Goal: Task Accomplishment & Management: Manage account settings

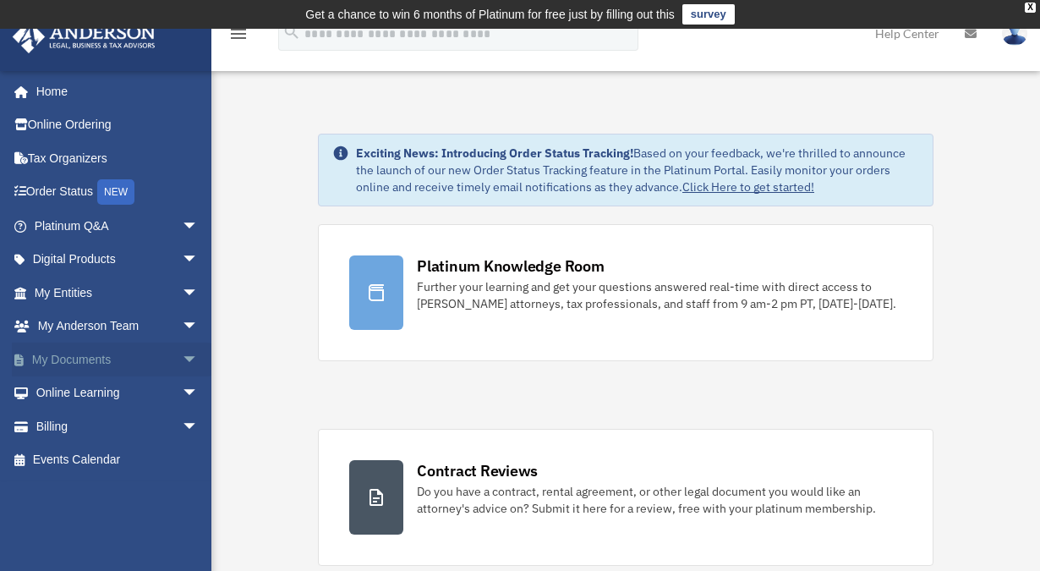
click at [182, 357] on span "arrow_drop_down" at bounding box center [199, 359] width 34 height 35
click at [70, 387] on link "Box" at bounding box center [124, 393] width 200 height 34
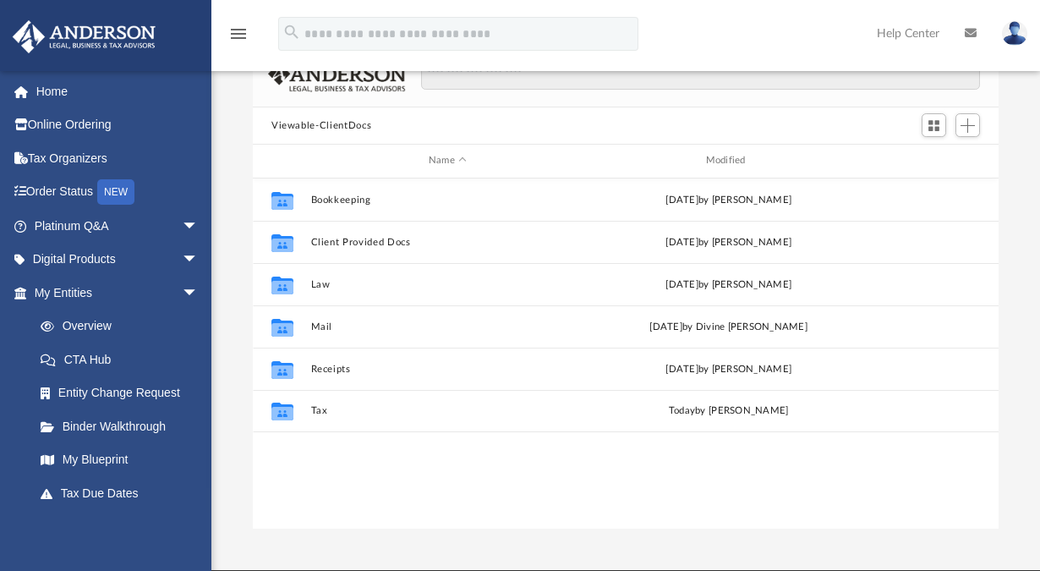
scroll to position [169, 0]
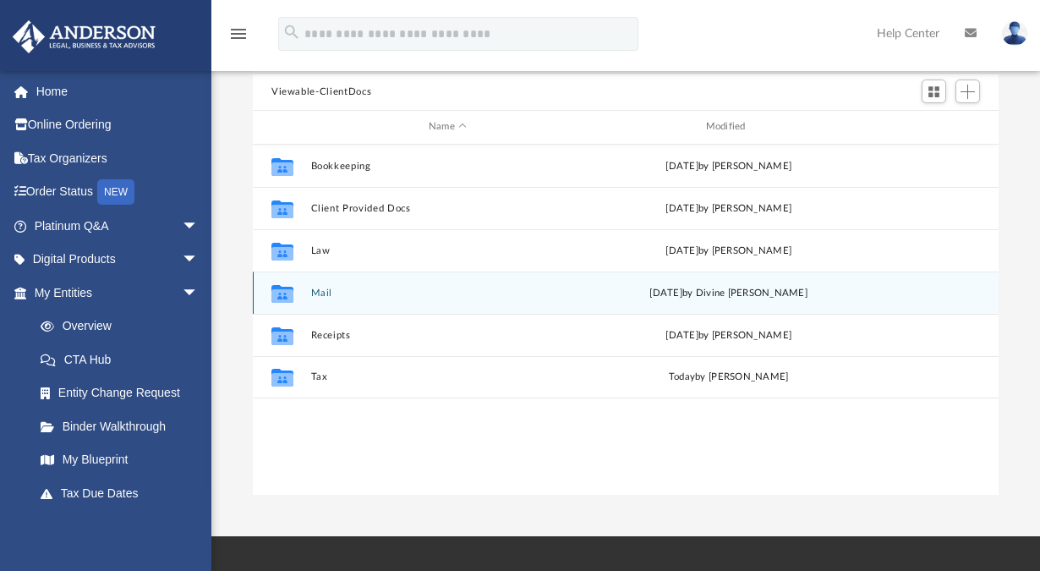
click at [277, 295] on icon "grid" at bounding box center [282, 295] width 22 height 14
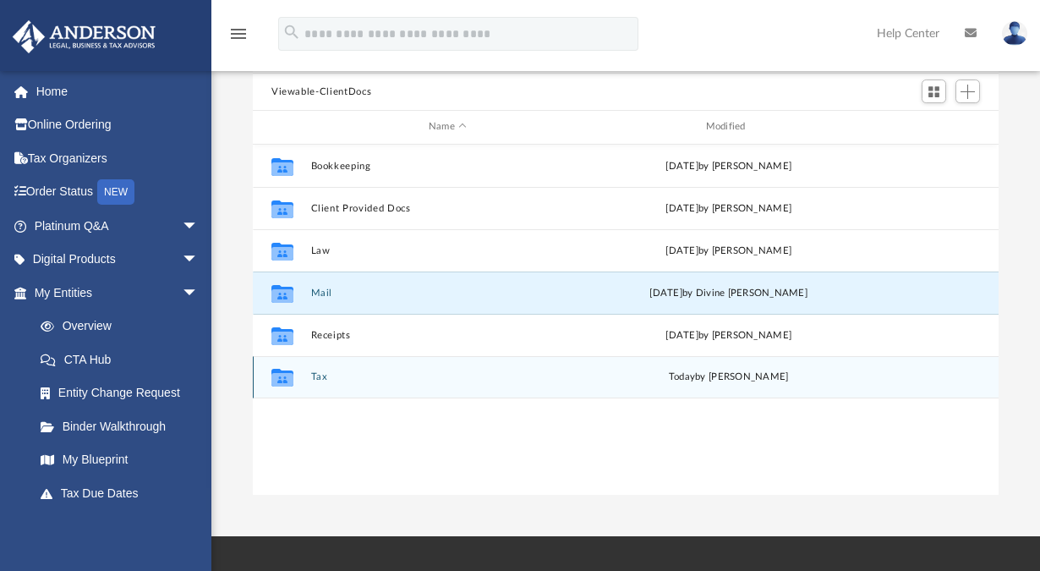
click at [285, 373] on icon "grid" at bounding box center [282, 380] width 22 height 14
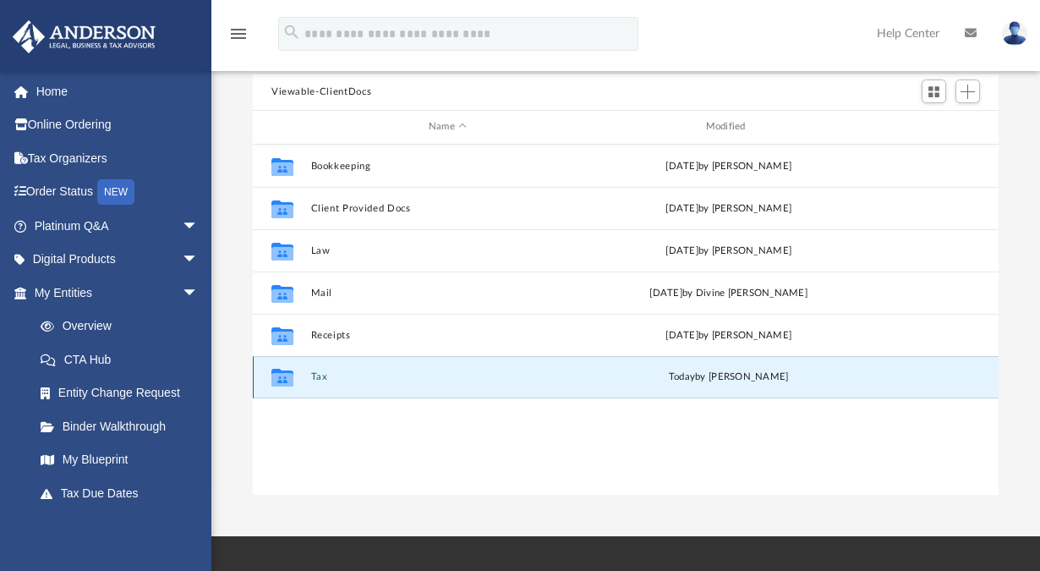
click at [276, 380] on icon "grid" at bounding box center [282, 380] width 22 height 14
click at [289, 380] on icon "grid" at bounding box center [282, 380] width 22 height 14
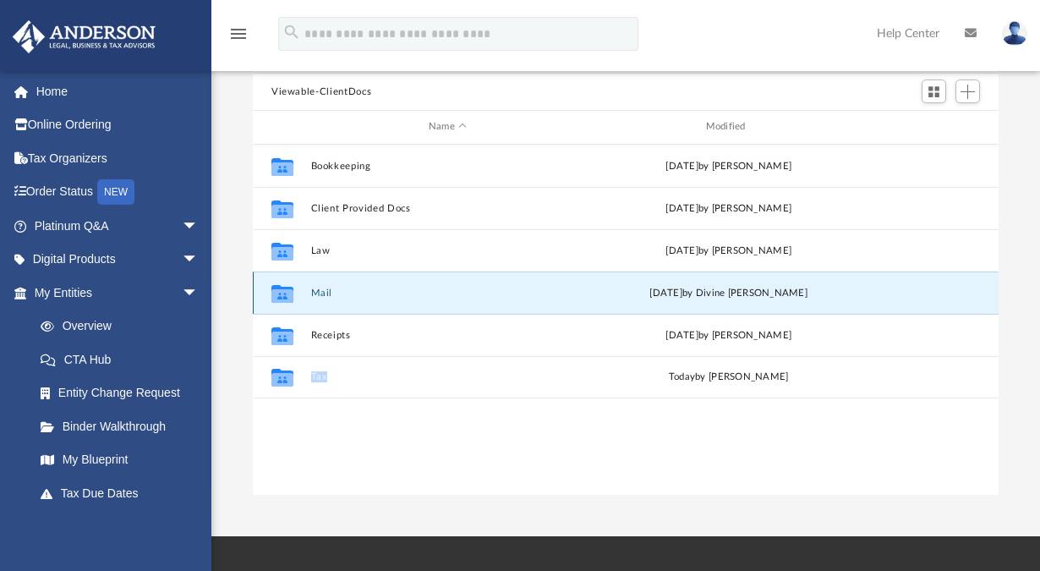
click at [318, 292] on button "Mail" at bounding box center [448, 292] width 274 height 11
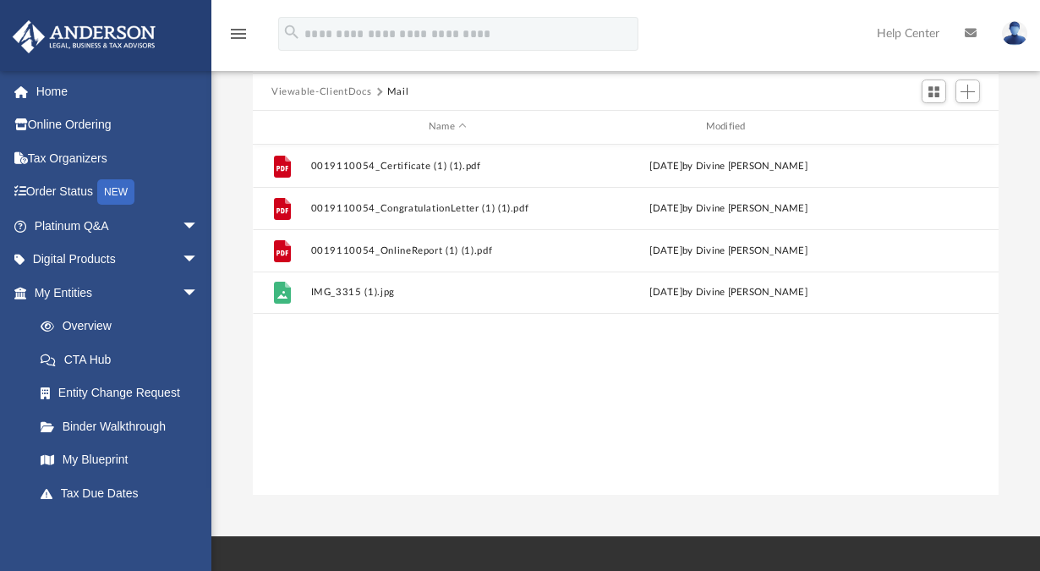
click at [351, 91] on button "Viewable-ClientDocs" at bounding box center [321, 92] width 100 height 15
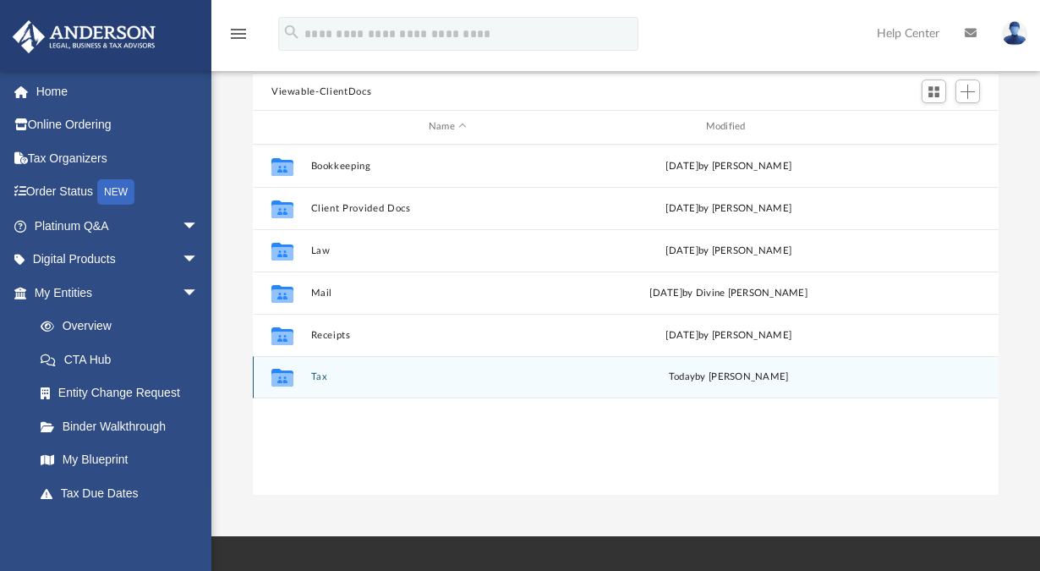
click at [325, 377] on button "Tax" at bounding box center [448, 376] width 274 height 11
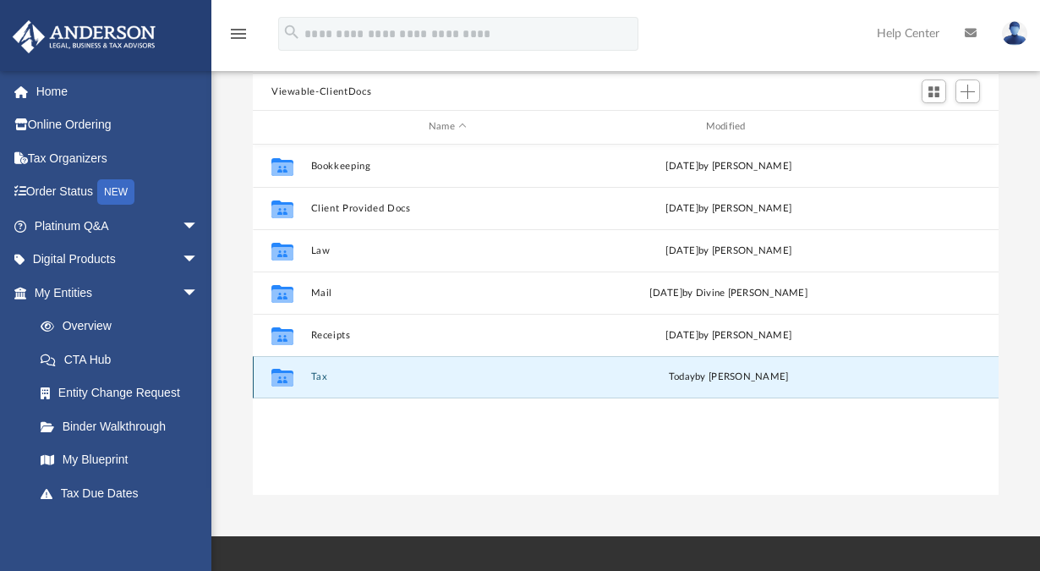
click at [325, 377] on button "Tax" at bounding box center [448, 376] width 274 height 11
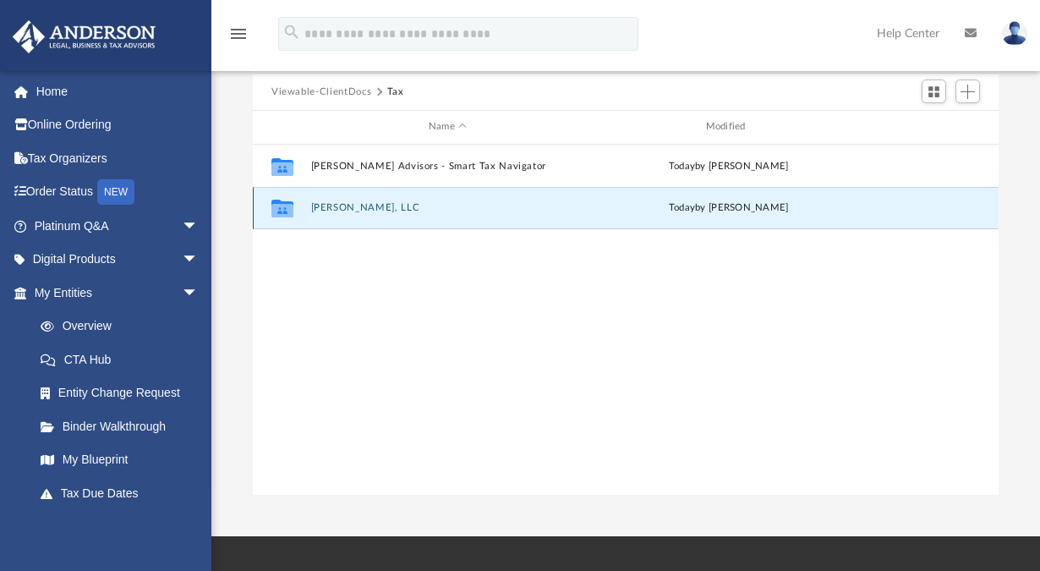
click at [340, 211] on button "[PERSON_NAME], LLC" at bounding box center [448, 207] width 274 height 11
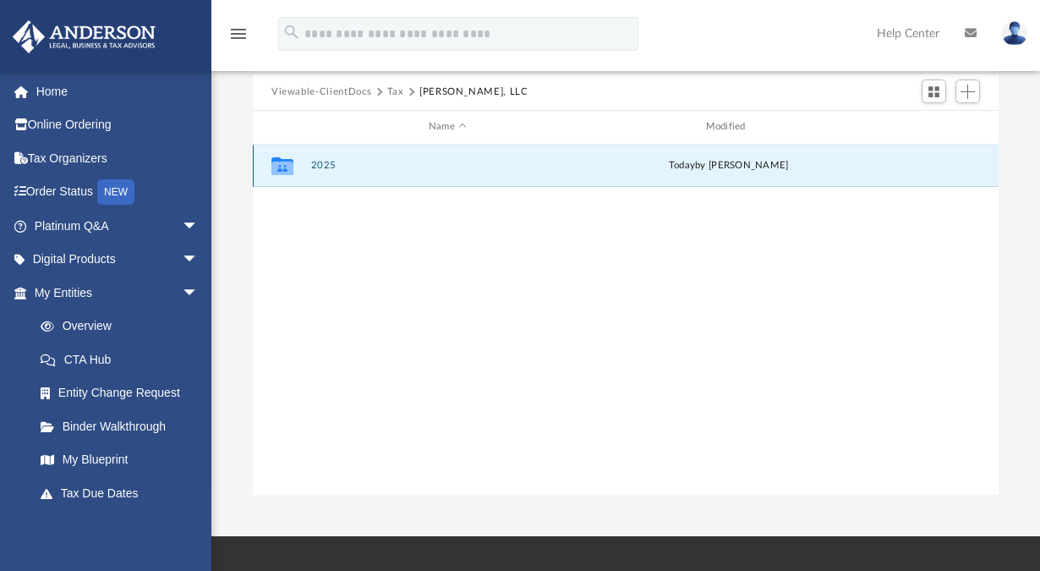
click at [326, 169] on button "2025" at bounding box center [448, 165] width 274 height 11
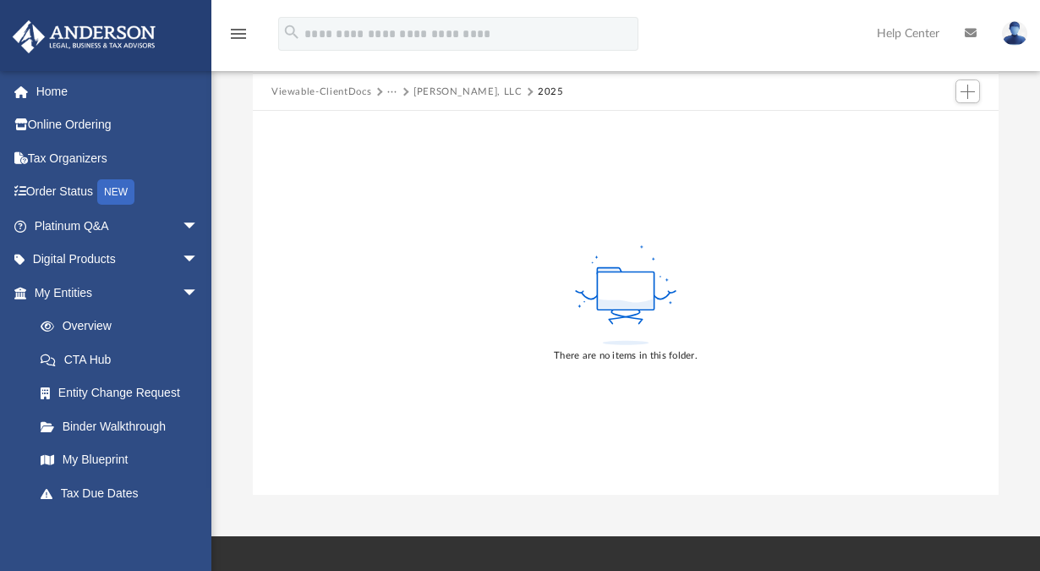
click at [423, 93] on button "[PERSON_NAME], LLC" at bounding box center [467, 92] width 109 height 15
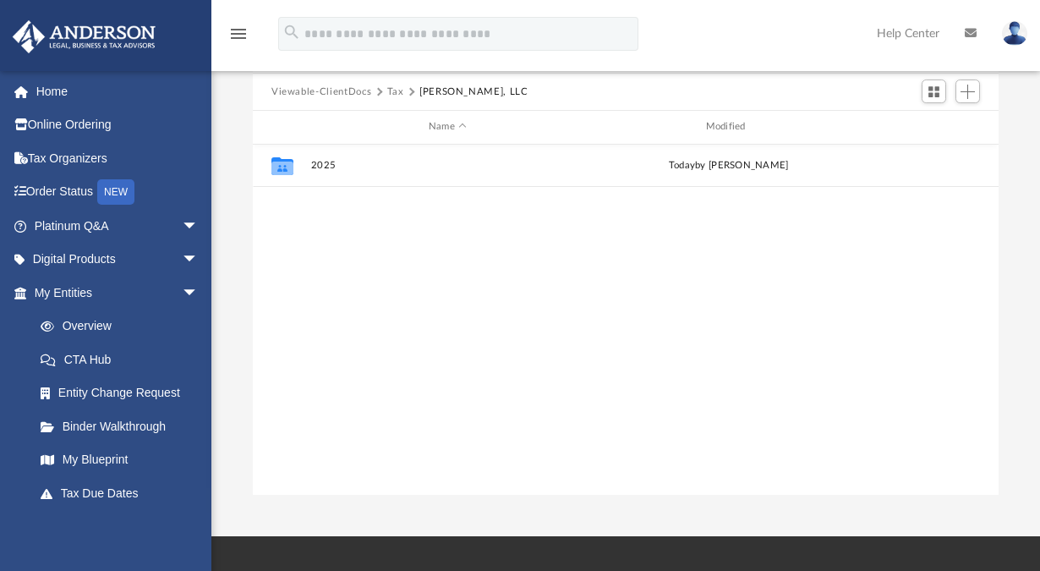
scroll to position [372, 733]
click at [396, 91] on button "Tax" at bounding box center [395, 92] width 17 height 15
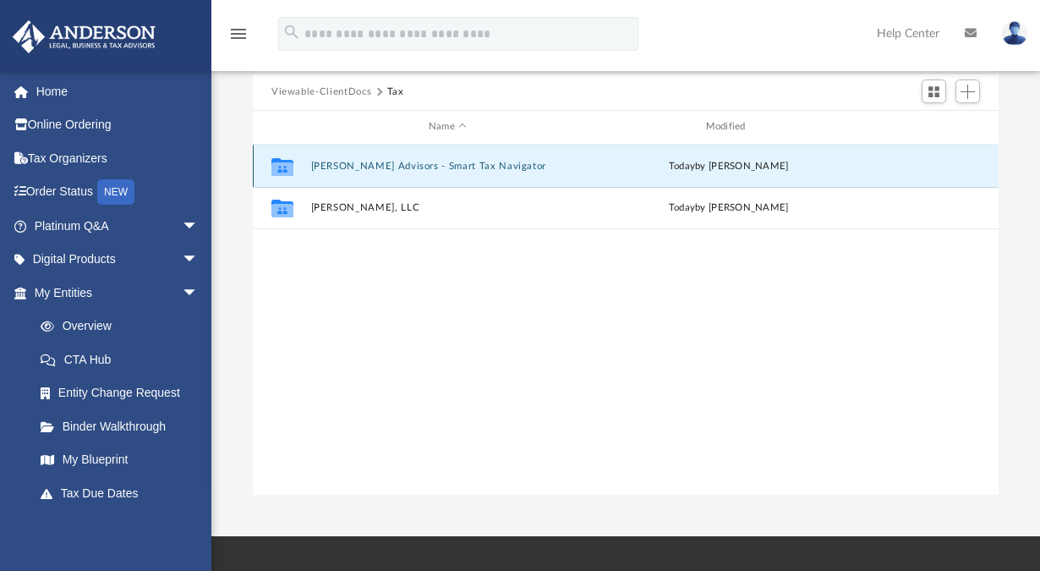
click at [362, 171] on button "[PERSON_NAME] Advisors - Smart Tax Navigator" at bounding box center [448, 166] width 274 height 11
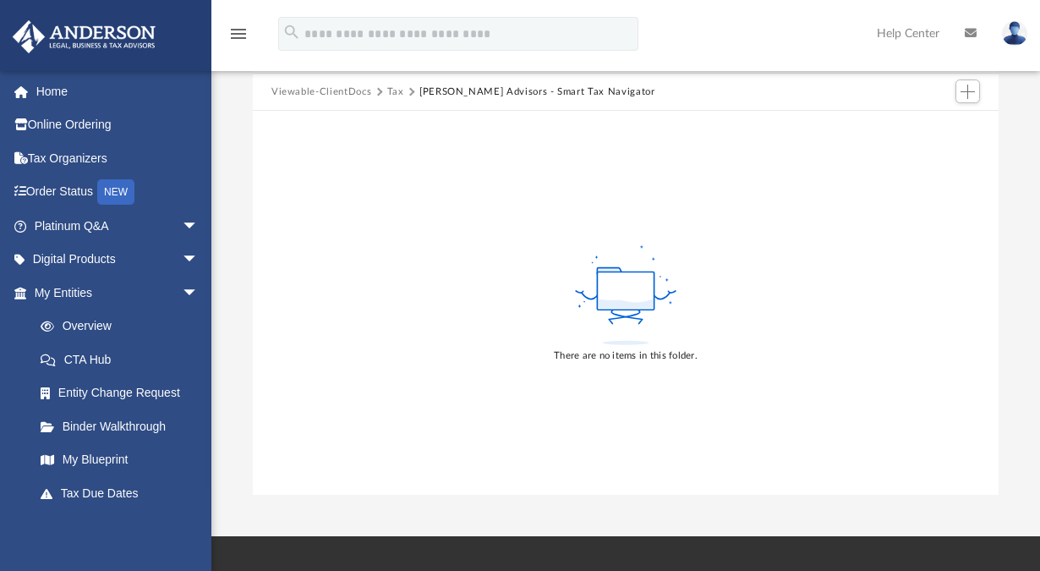
click at [436, 96] on button "[PERSON_NAME] Advisors - Smart Tax Navigator" at bounding box center [537, 92] width 236 height 15
click at [393, 90] on button "Tax" at bounding box center [395, 92] width 17 height 15
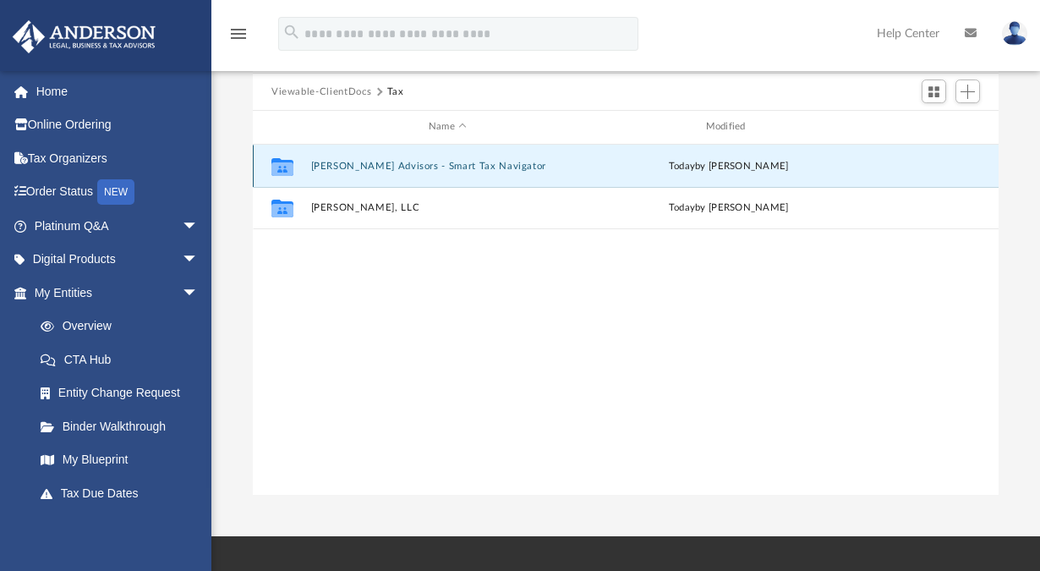
click at [374, 164] on button "[PERSON_NAME] Advisors - Smart Tax Navigator" at bounding box center [448, 166] width 274 height 11
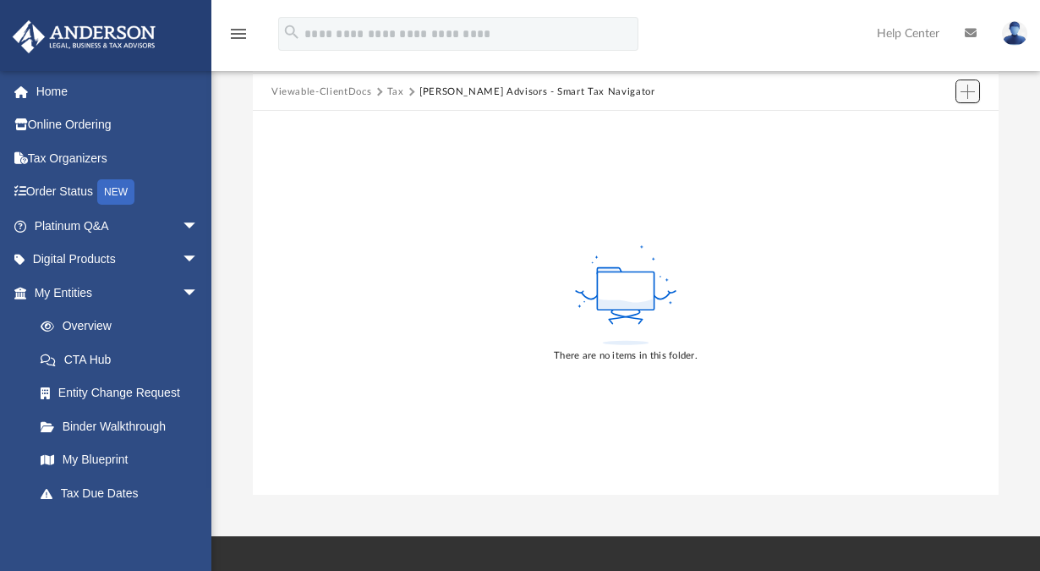
click at [961, 99] on button "Add" at bounding box center [967, 91] width 25 height 24
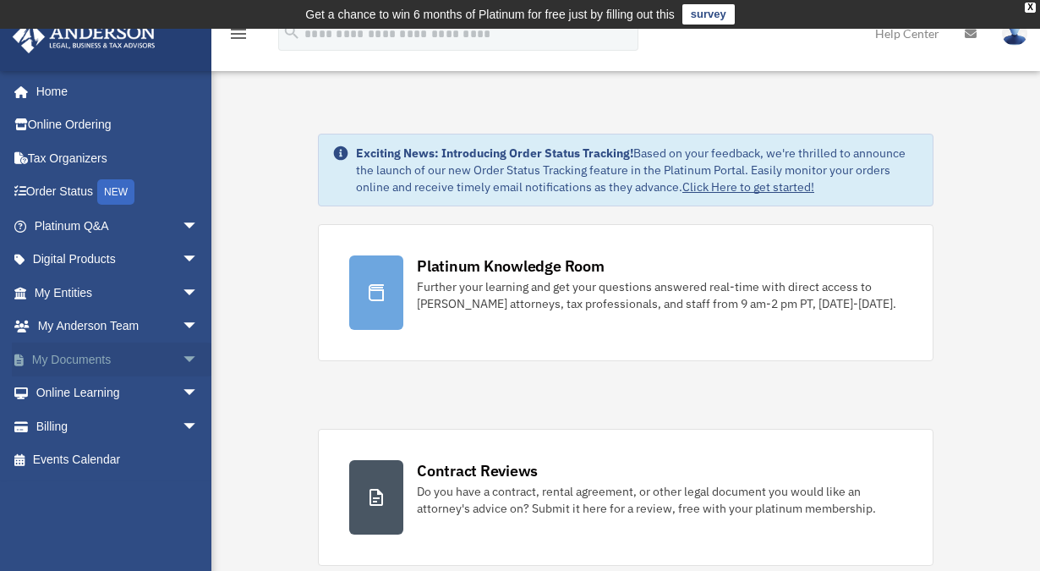
click at [182, 358] on span "arrow_drop_down" at bounding box center [199, 359] width 34 height 35
click at [64, 396] on link "Box" at bounding box center [124, 393] width 200 height 34
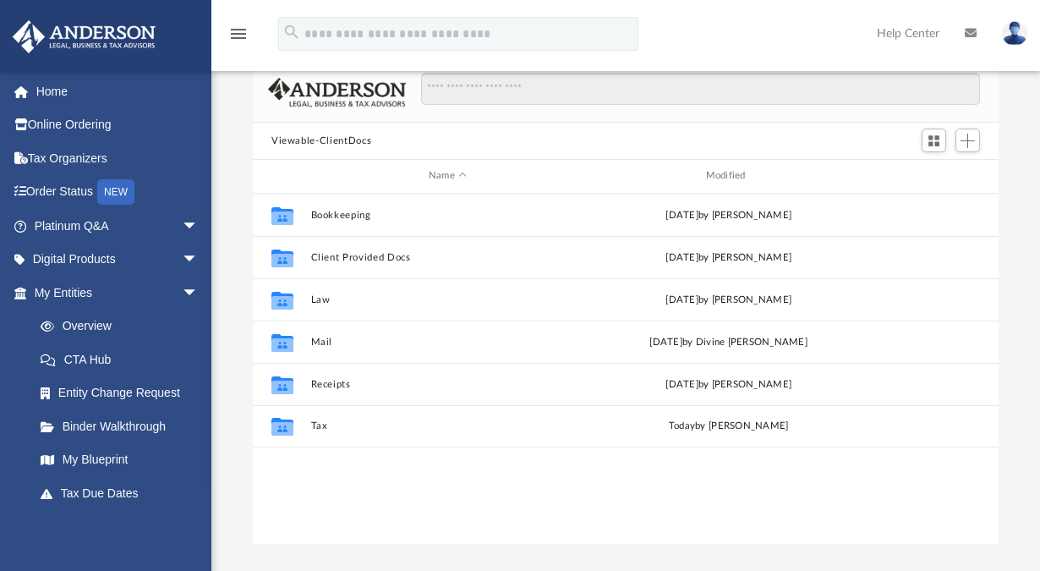
scroll to position [135, 0]
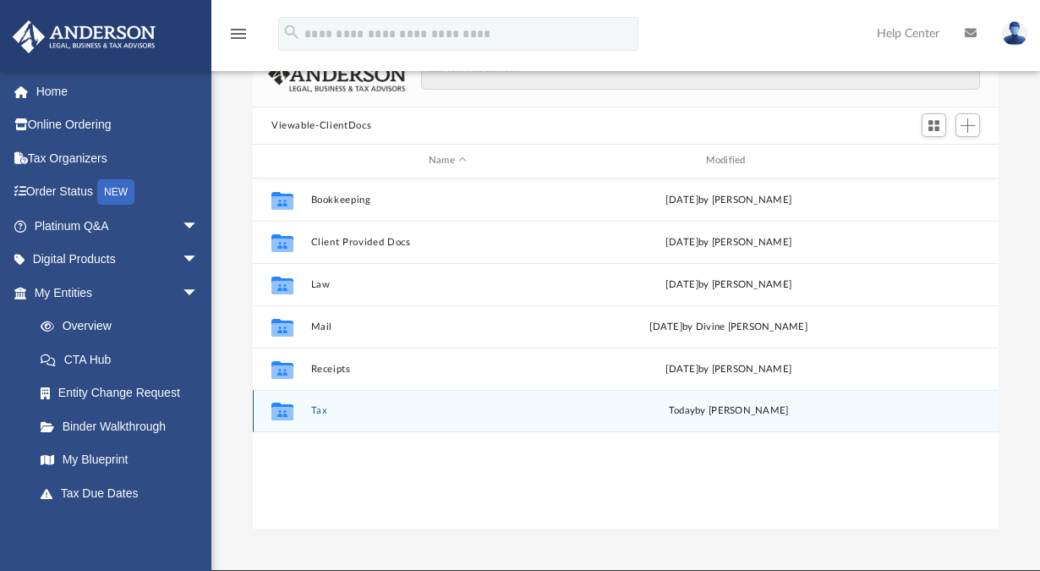
click at [320, 410] on button "Tax" at bounding box center [448, 410] width 274 height 11
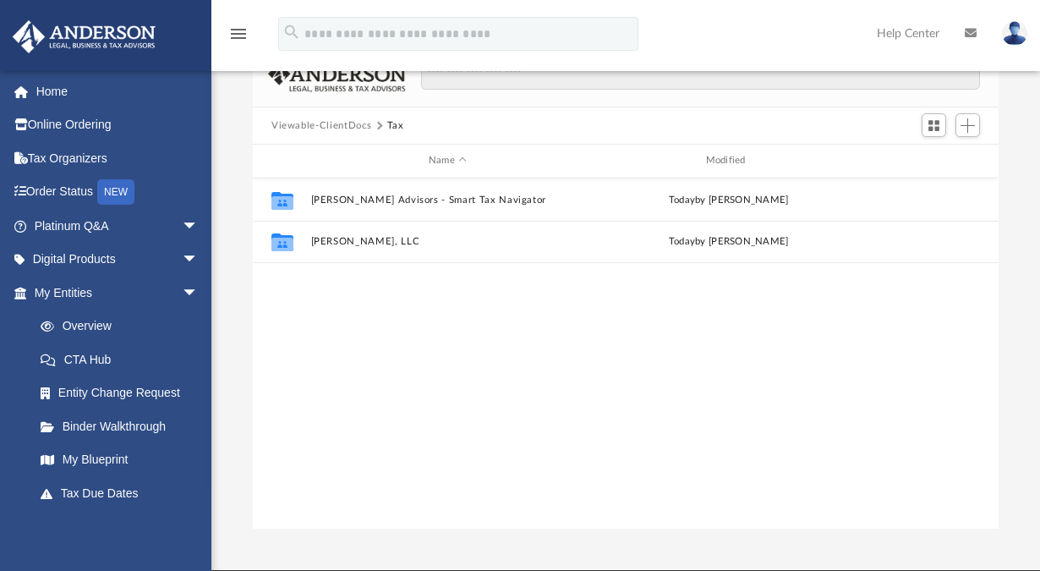
click at [325, 122] on button "Viewable-ClientDocs" at bounding box center [321, 125] width 100 height 15
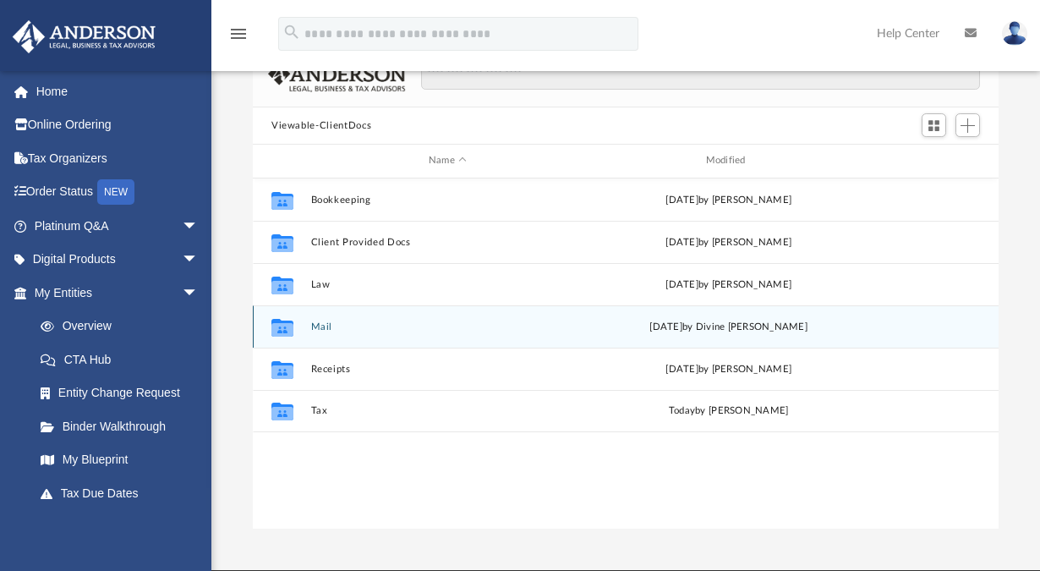
click at [320, 324] on button "Mail" at bounding box center [448, 326] width 274 height 11
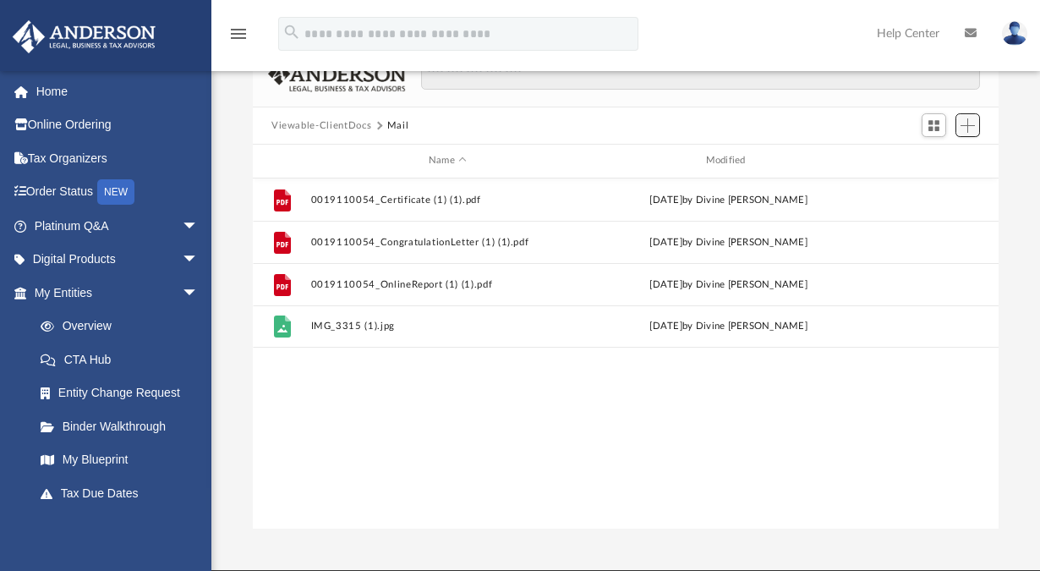
click at [965, 123] on span "Add" at bounding box center [967, 125] width 14 height 14
click at [935, 159] on li "Upload" at bounding box center [943, 159] width 54 height 18
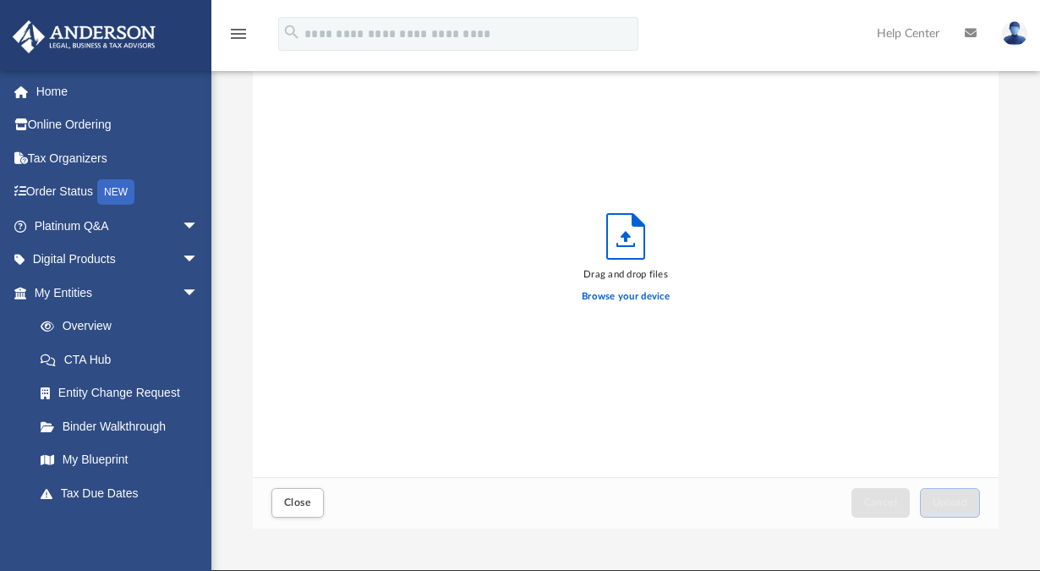
scroll to position [416, 733]
click at [182, 224] on span "arrow_drop_down" at bounding box center [199, 226] width 34 height 35
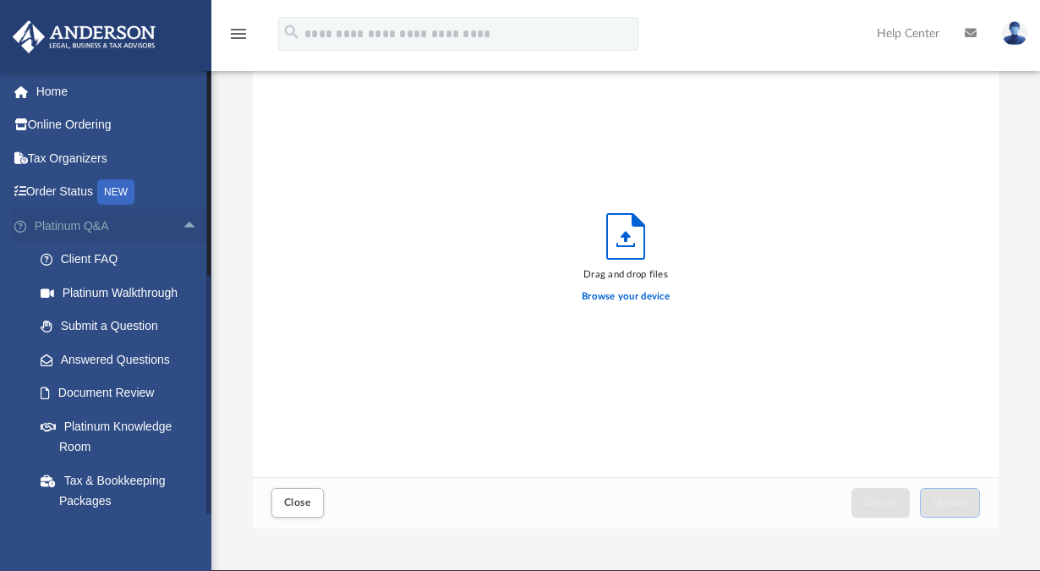
click at [182, 221] on span "arrow_drop_up" at bounding box center [199, 226] width 34 height 35
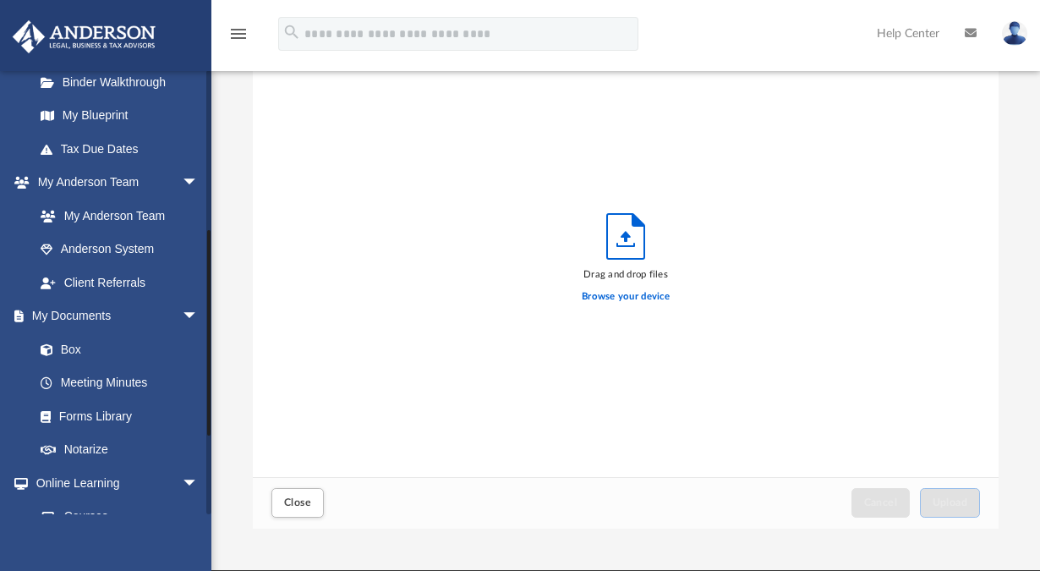
scroll to position [357, 0]
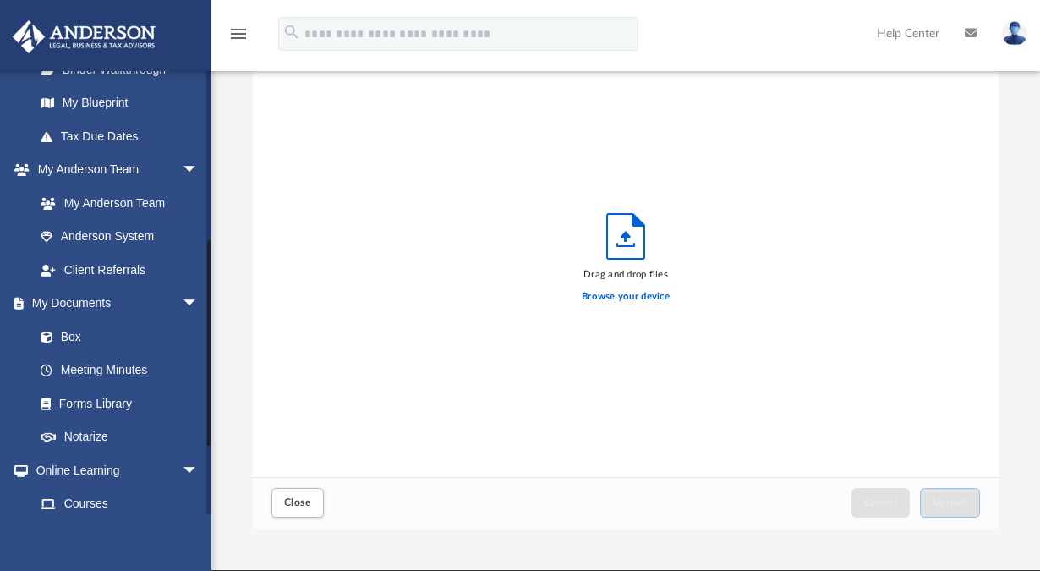
drag, startPoint x: 209, startPoint y: 260, endPoint x: 210, endPoint y: 430, distance: 169.9
click at [210, 430] on div at bounding box center [208, 342] width 3 height 205
click at [70, 326] on link "Box" at bounding box center [124, 337] width 200 height 34
click at [70, 332] on link "Box" at bounding box center [124, 337] width 200 height 34
click at [74, 335] on link "Box" at bounding box center [124, 337] width 200 height 34
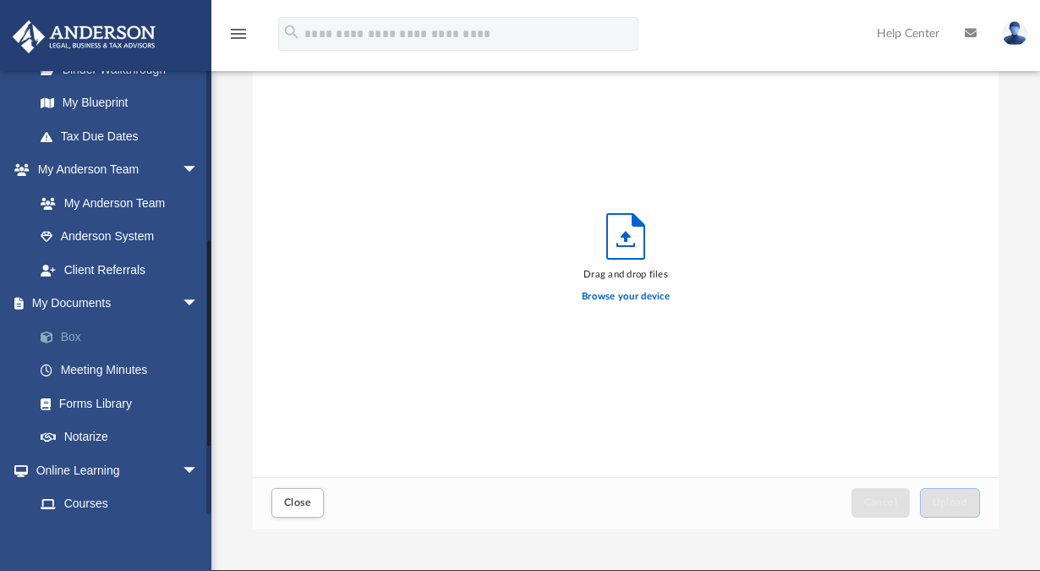
click at [75, 338] on link "Box" at bounding box center [124, 337] width 200 height 34
click at [94, 372] on link "Meeting Minutes" at bounding box center [124, 370] width 200 height 34
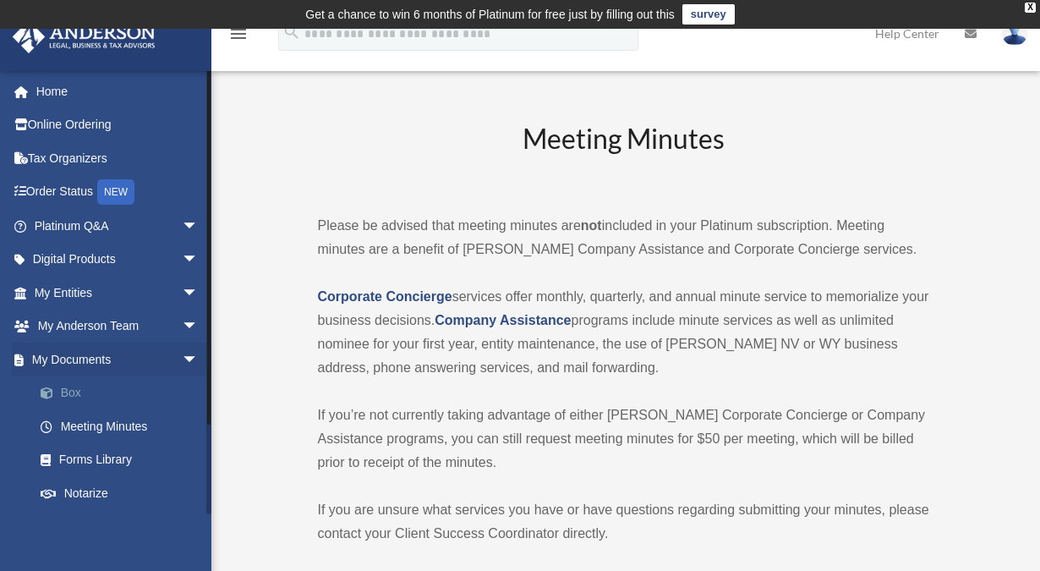
click at [72, 390] on link "Box" at bounding box center [124, 393] width 200 height 34
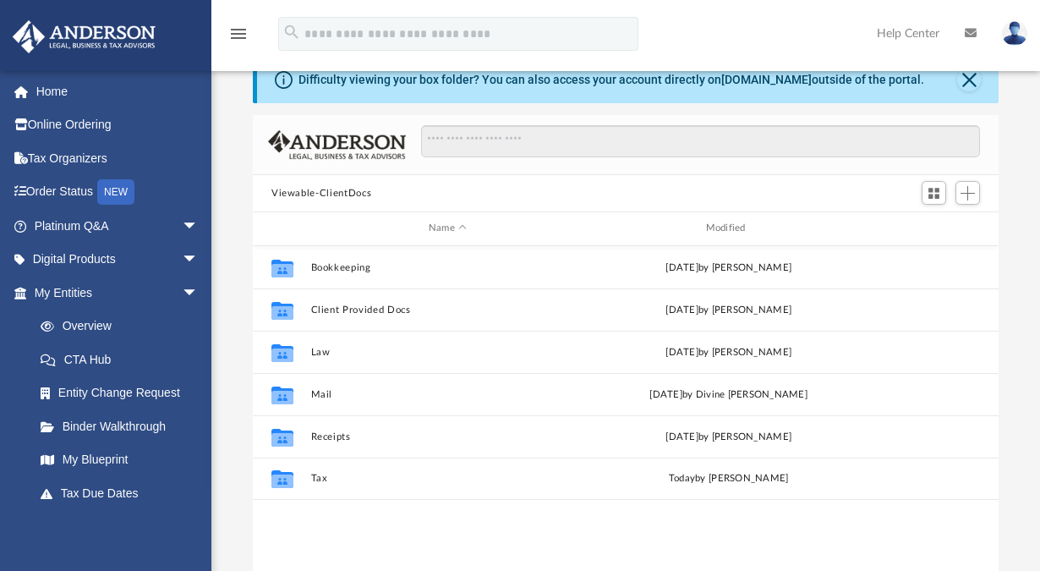
scroll to position [101, 0]
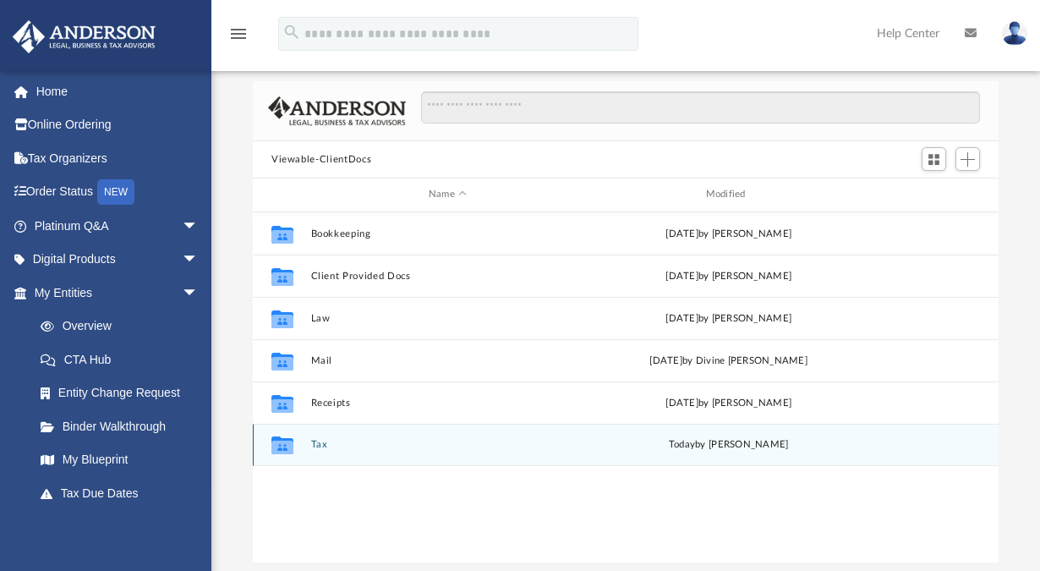
click at [323, 445] on button "Tax" at bounding box center [448, 444] width 274 height 11
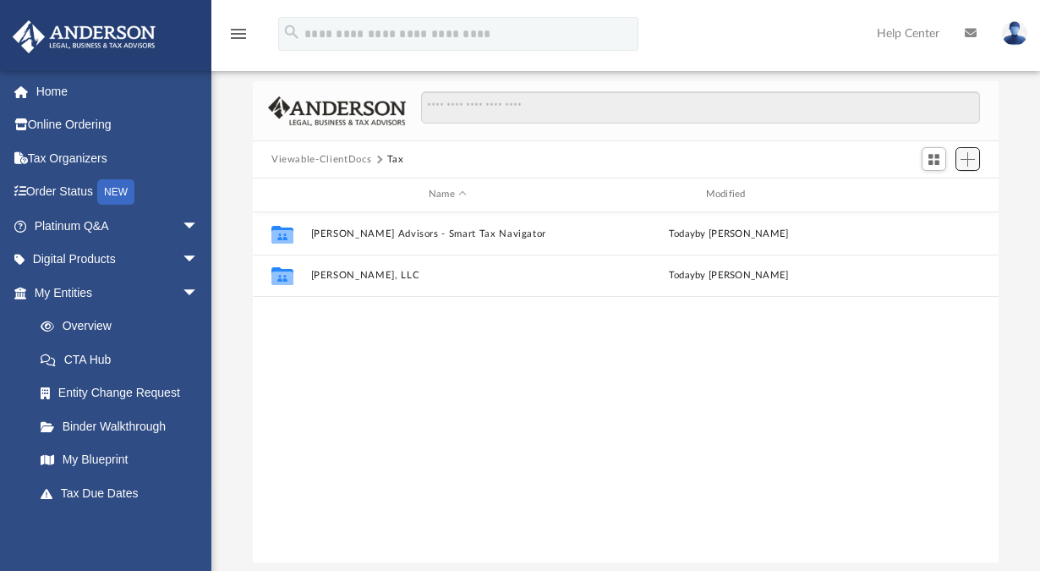
click at [970, 162] on span "Add" at bounding box center [967, 159] width 14 height 14
click at [925, 194] on li "Upload" at bounding box center [943, 193] width 54 height 18
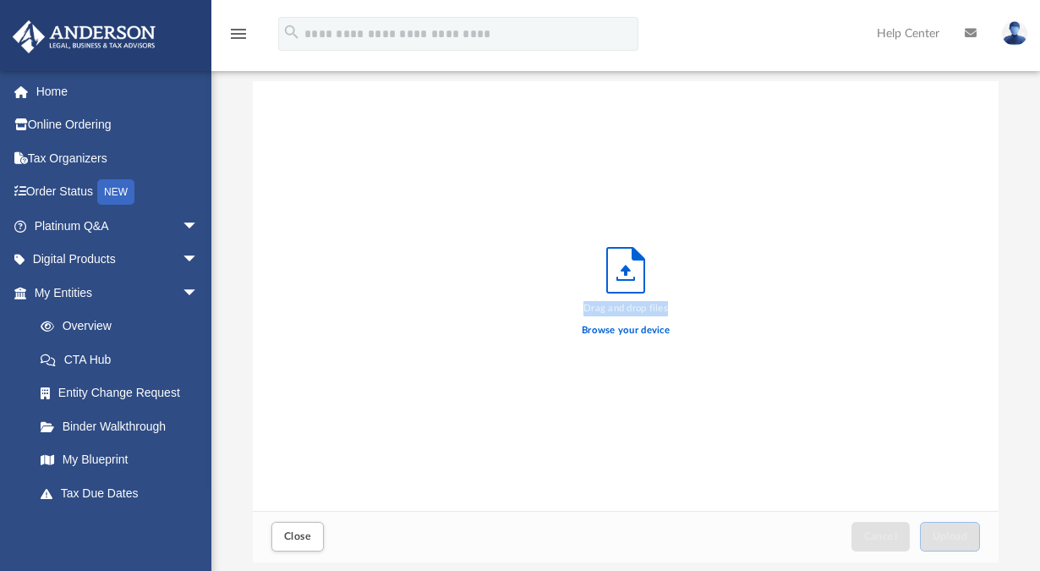
scroll to position [416, 733]
click at [925, 194] on div "Drag and drop files Browse your device" at bounding box center [626, 295] width 746 height 429
click at [623, 273] on icon "Upload" at bounding box center [625, 270] width 37 height 45
click at [612, 299] on div "Drag and drop files Browse your device" at bounding box center [626, 296] width 88 height 98
click at [611, 327] on label "Browse your device" at bounding box center [626, 330] width 88 height 15
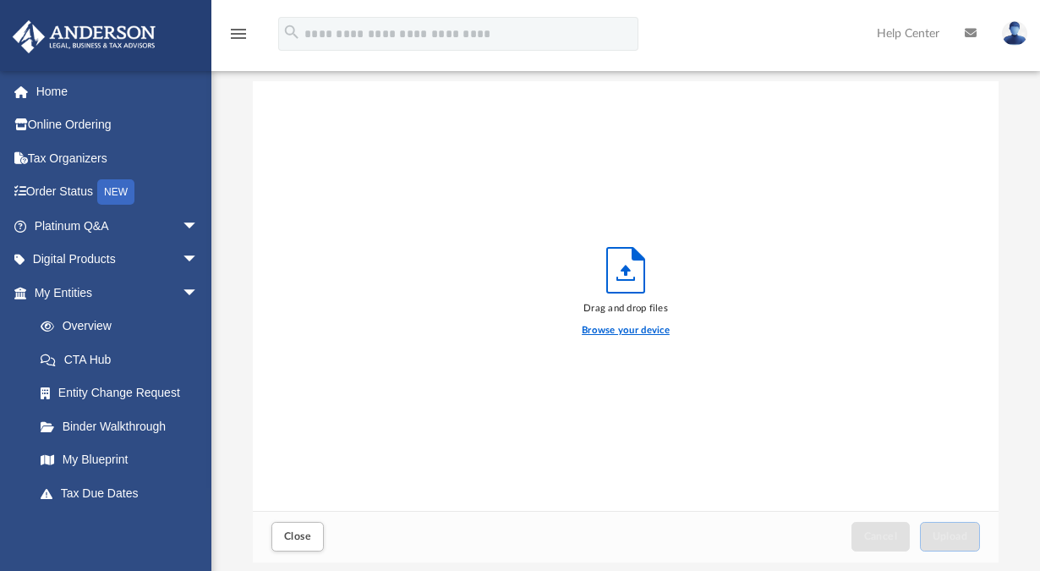
click at [0, 0] on input "Browse your device" at bounding box center [0, 0] width 0 height 0
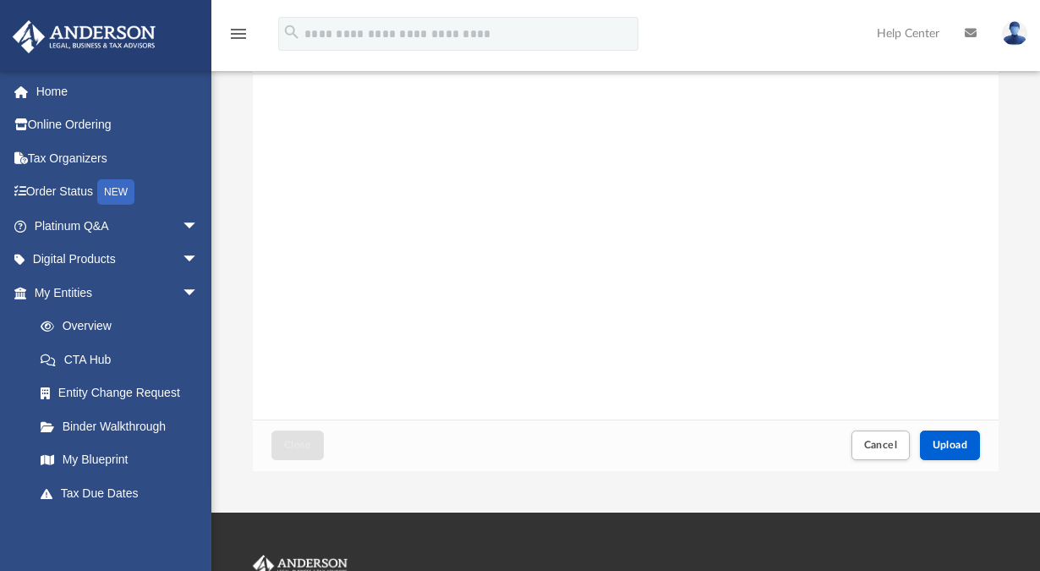
scroll to position [214, 0]
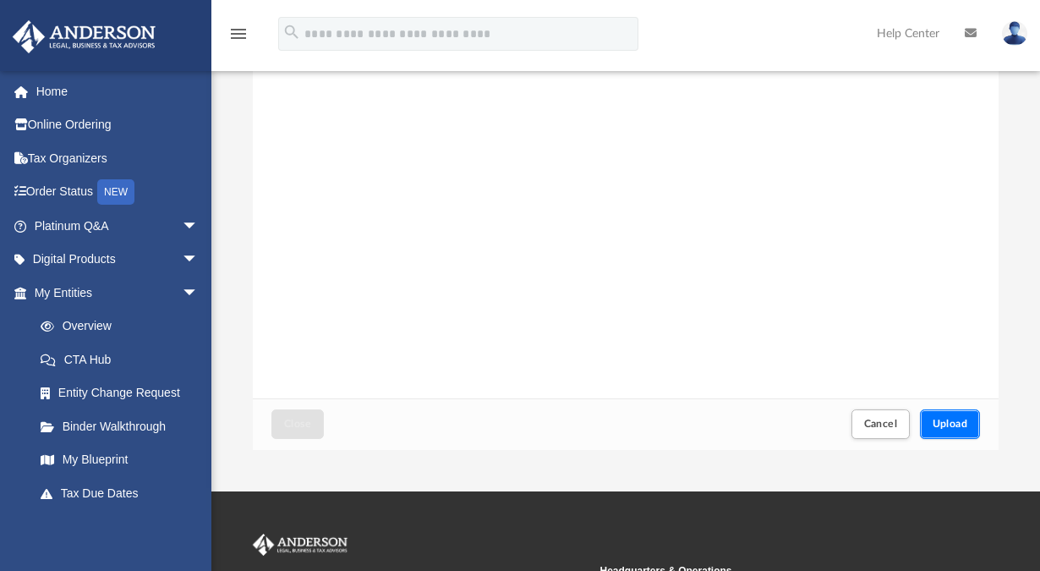
click at [944, 423] on span "Upload" at bounding box center [950, 423] width 36 height 10
